Goal: Task Accomplishment & Management: Complete application form

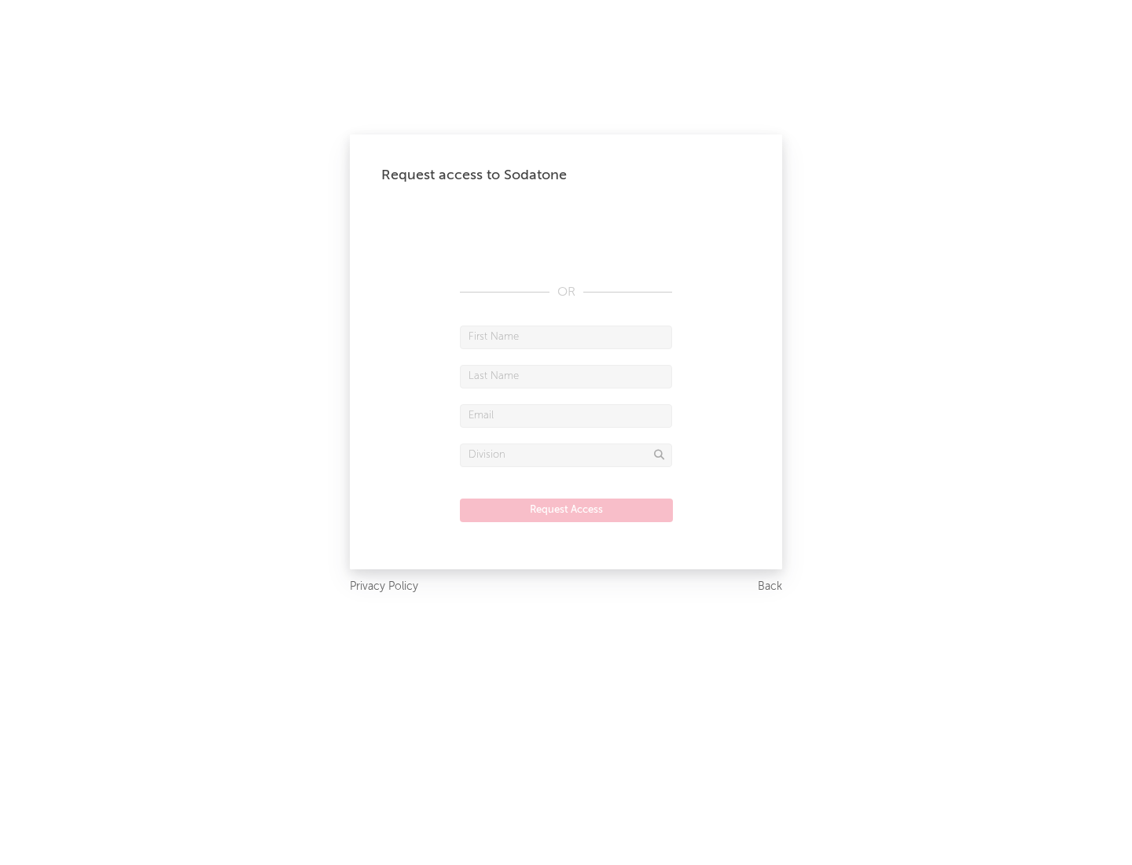
click at [566, 337] on input "text" at bounding box center [566, 338] width 212 height 24
type input "[PERSON_NAME]"
click at [566, 376] on input "text" at bounding box center [566, 377] width 212 height 24
type input "[PERSON_NAME]"
click at [566, 415] on input "text" at bounding box center [566, 416] width 212 height 24
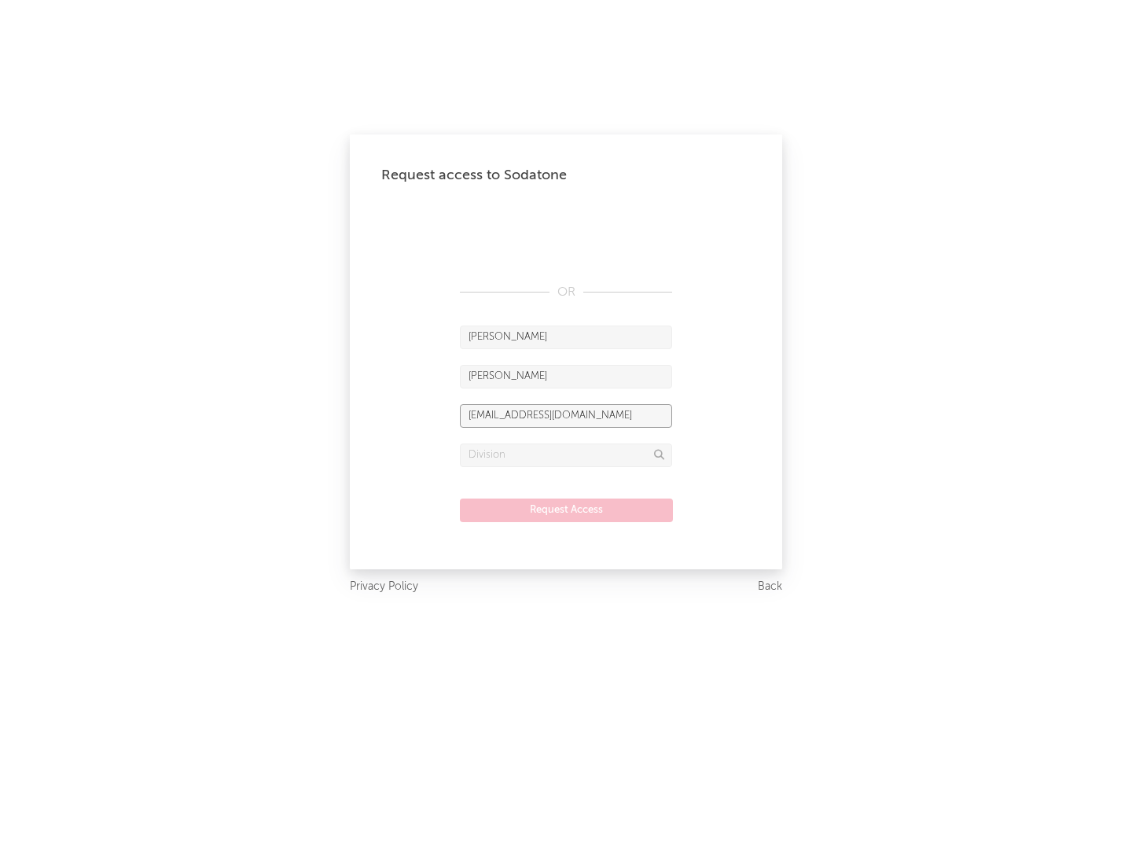
type input "[EMAIL_ADDRESS][DOMAIN_NAME]"
click at [566, 454] on input "text" at bounding box center [566, 455] width 212 height 24
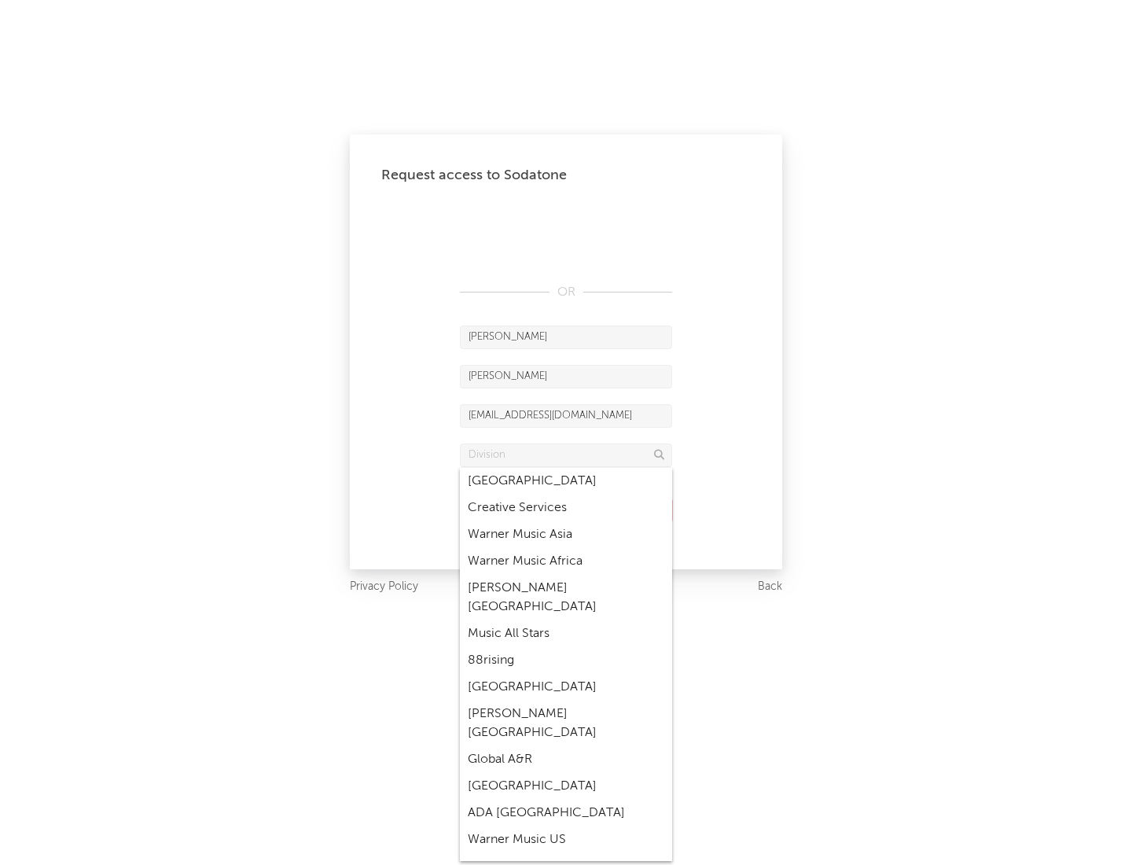
click at [566, 620] on div "Music All Stars" at bounding box center [566, 633] width 212 height 27
type input "Music All Stars"
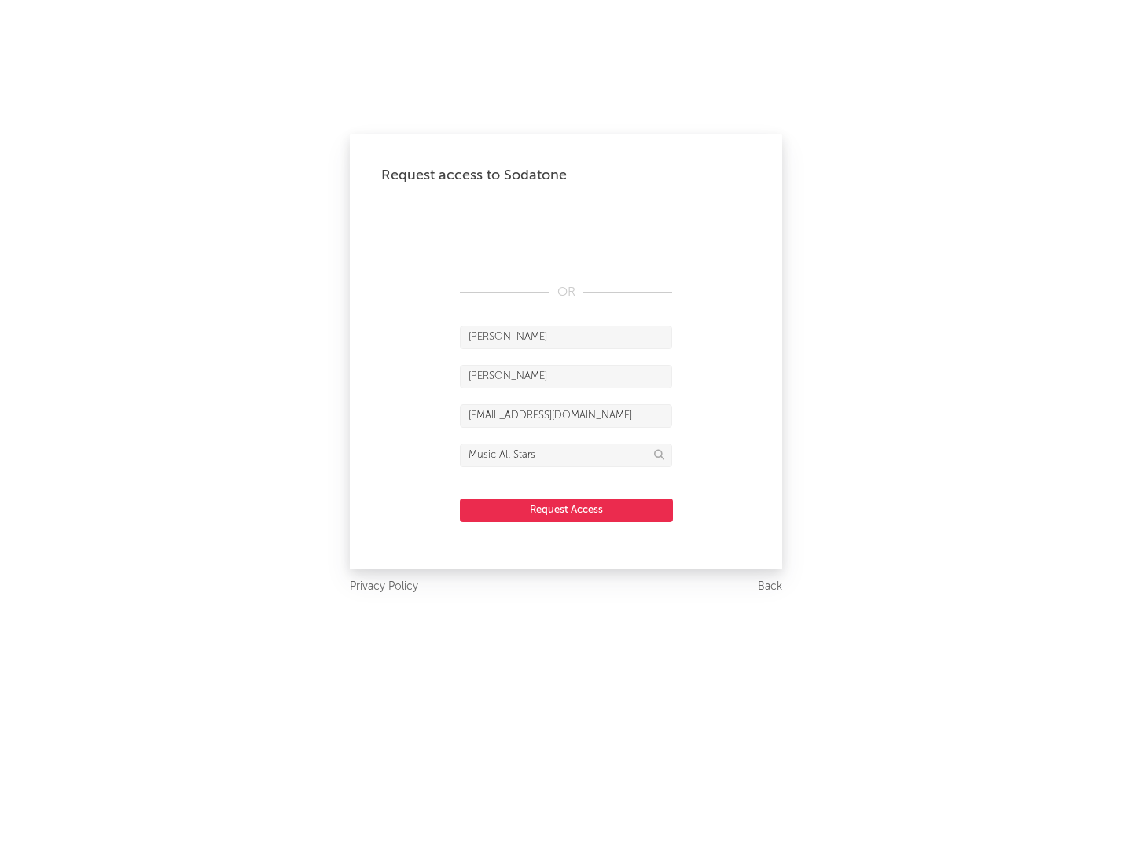
click at [566, 510] on button "Request Access" at bounding box center [566, 511] width 213 height 24
